Goal: Task Accomplishment & Management: Use online tool/utility

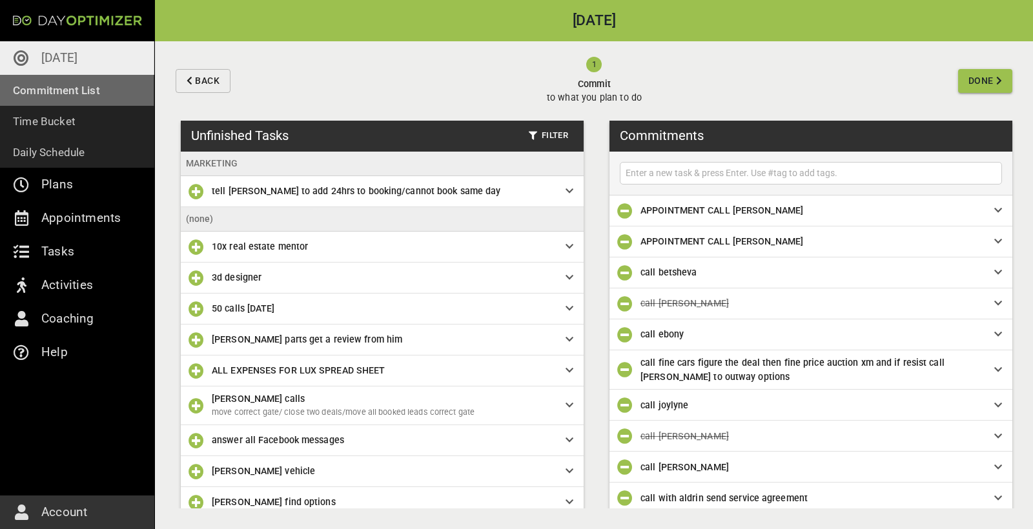
click at [68, 83] on p "Commitment List" at bounding box center [56, 90] width 87 height 18
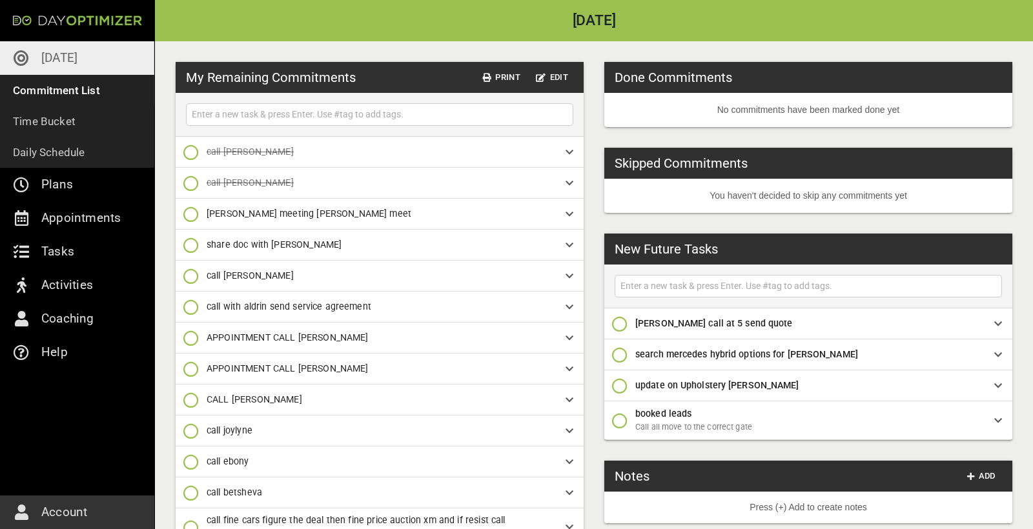
click at [68, 70] on link "[DATE]" at bounding box center [77, 58] width 154 height 34
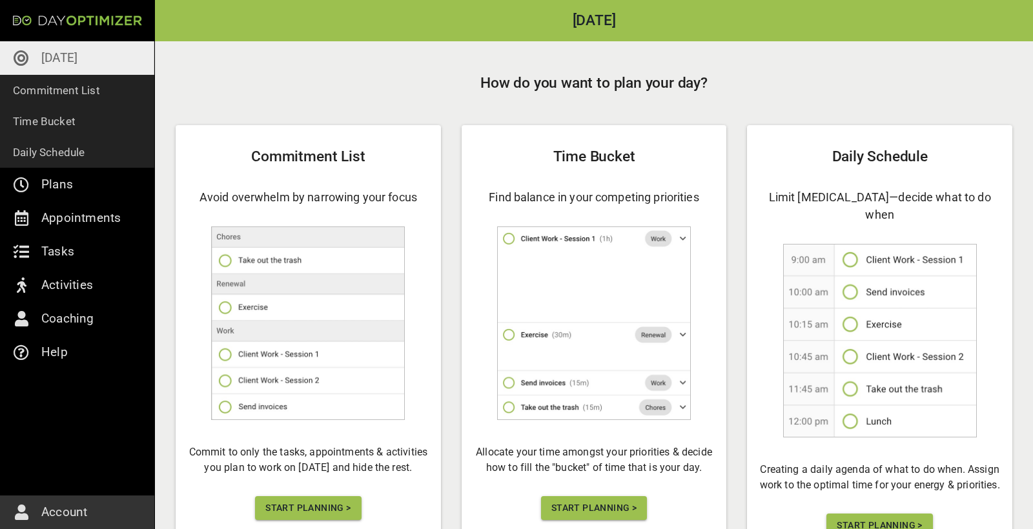
click at [336, 444] on span "Start Planning >" at bounding box center [307, 508] width 85 height 16
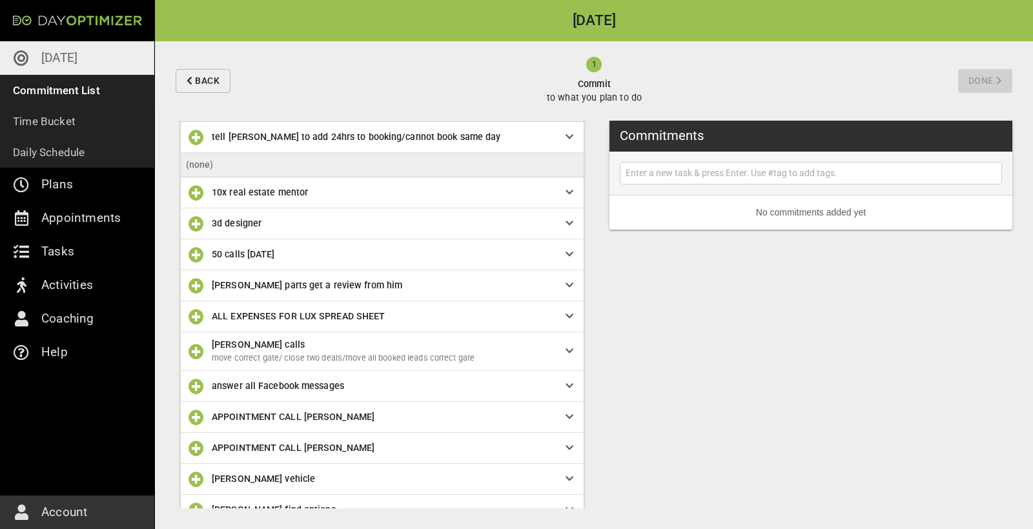
scroll to position [60, 0]
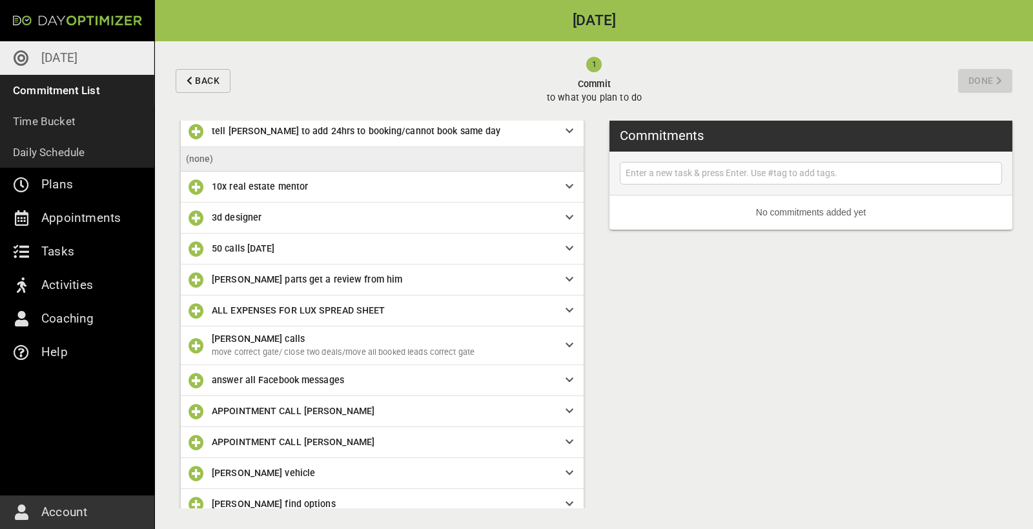
click at [195, 249] on icon "button" at bounding box center [196, 248] width 15 height 15
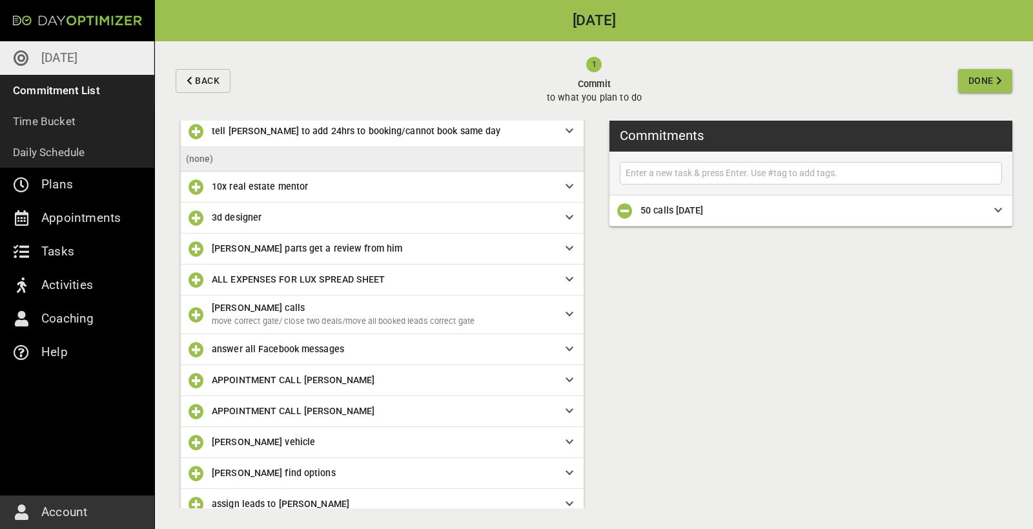
click at [636, 165] on input "text" at bounding box center [811, 173] width 376 height 16
type input "Pay heather Vehicle"
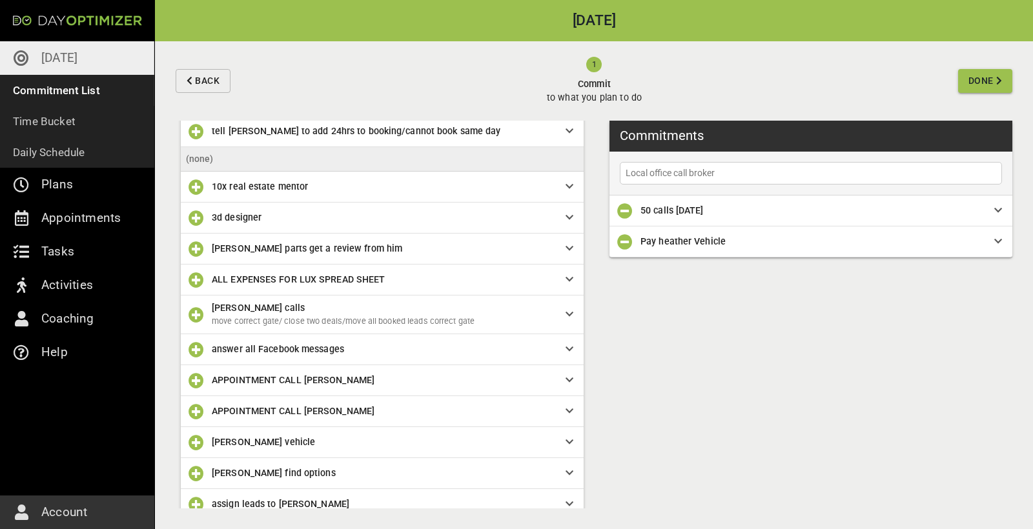
click at [636, 174] on input "Local office call broker" at bounding box center [811, 173] width 376 height 16
click at [636, 174] on input "Local office use call broker" at bounding box center [811, 173] width 376 height 16
click at [636, 178] on input "Local office use broker" at bounding box center [811, 173] width 376 height 16
type input "Local office use broker list to call"
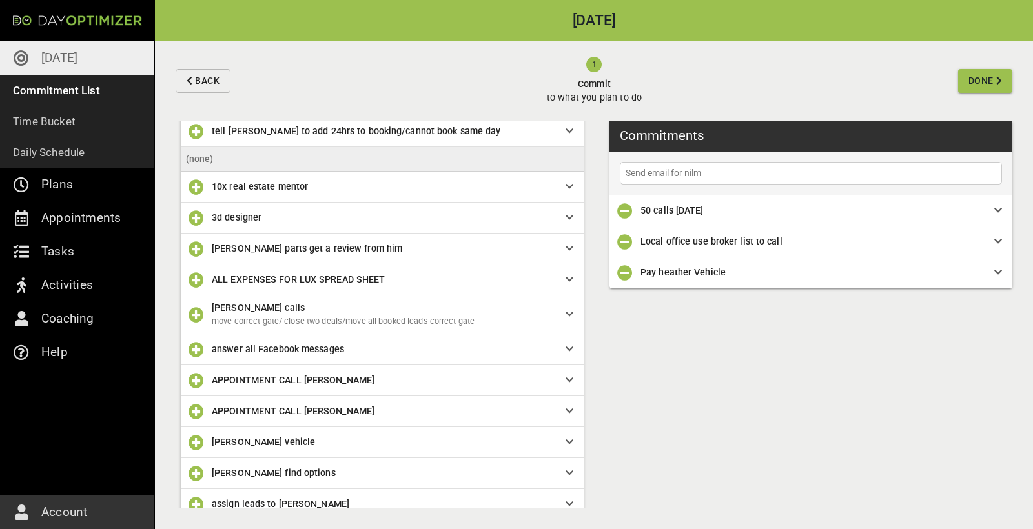
type input "Send email for nilma"
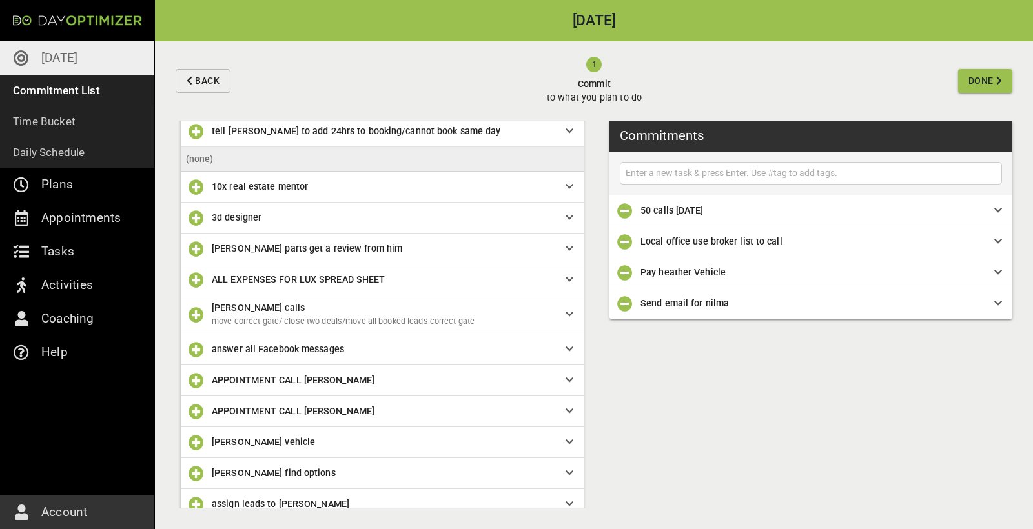
click at [636, 173] on input "text" at bounding box center [811, 173] width 376 height 16
type input "m"
type input "Meeting easy payday"
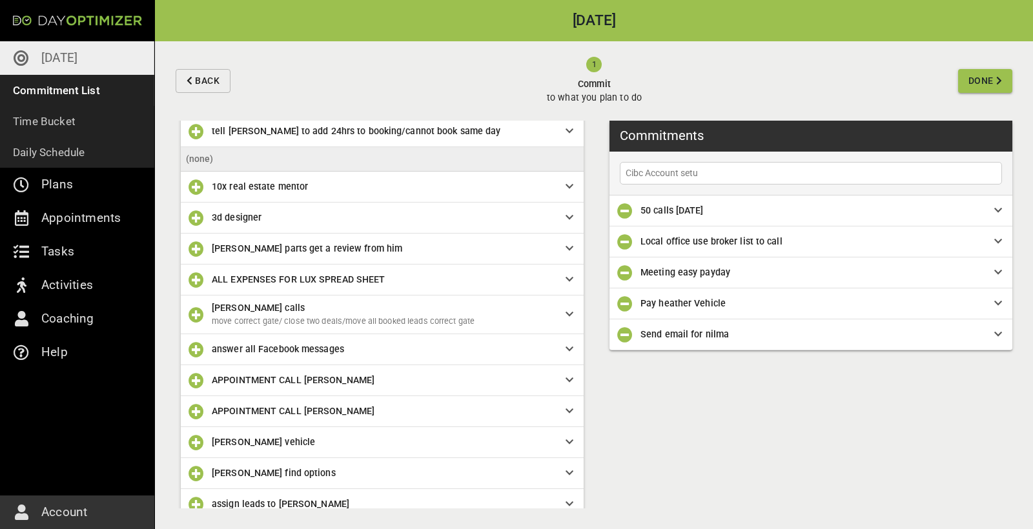
type input "Cibc Account setup"
